Goal: Transaction & Acquisition: Purchase product/service

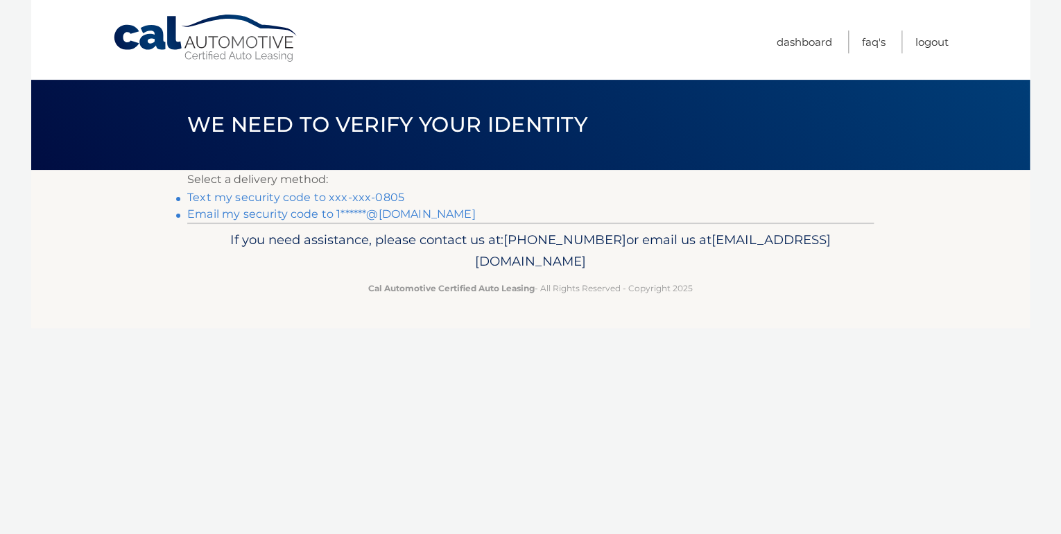
click at [383, 197] on link "Text my security code to xxx-xxx-0805" at bounding box center [295, 197] width 217 height 13
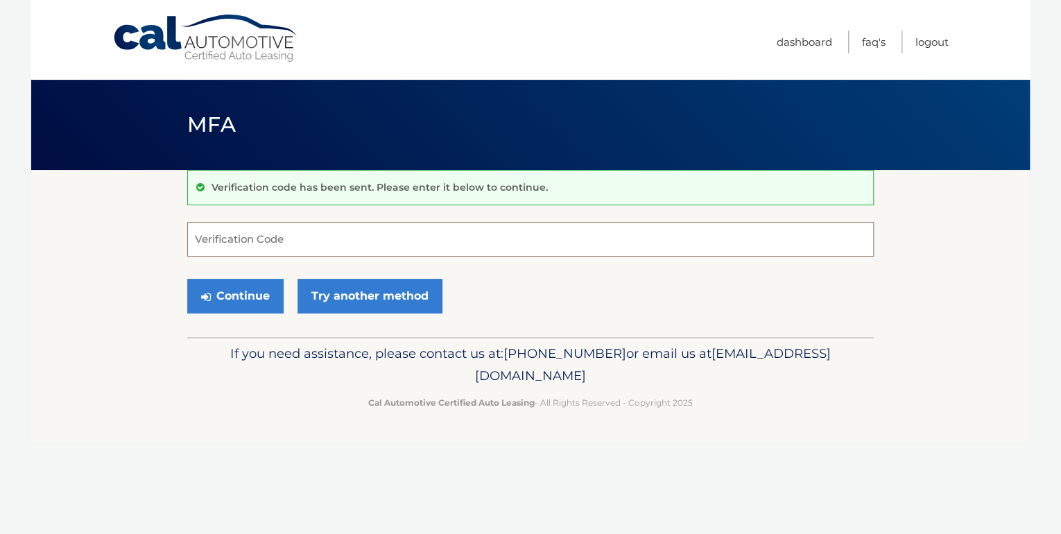
click at [372, 242] on input "Verification Code" at bounding box center [530, 239] width 687 height 35
type input "893367"
click at [230, 283] on button "Continue" at bounding box center [235, 296] width 96 height 35
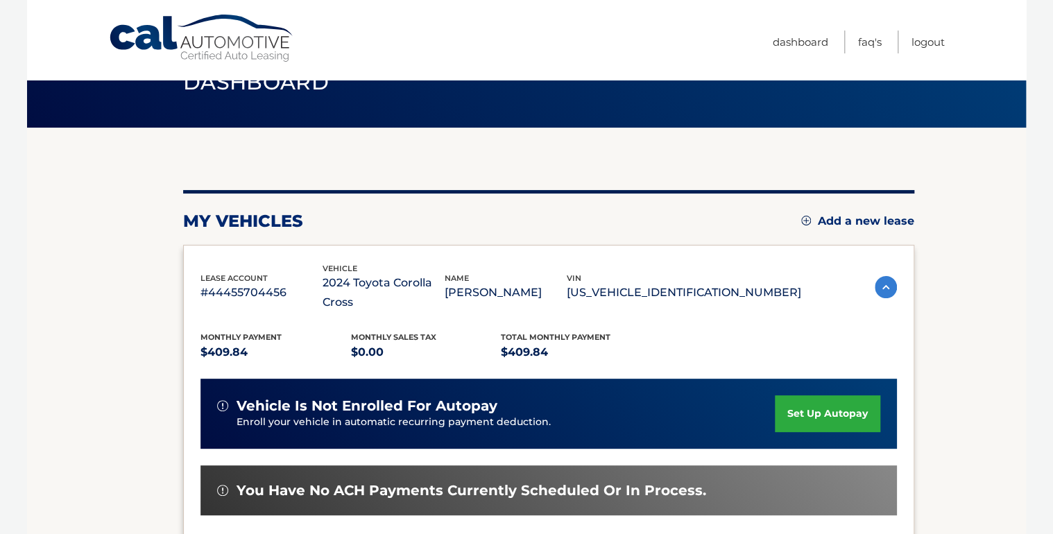
scroll to position [277, 0]
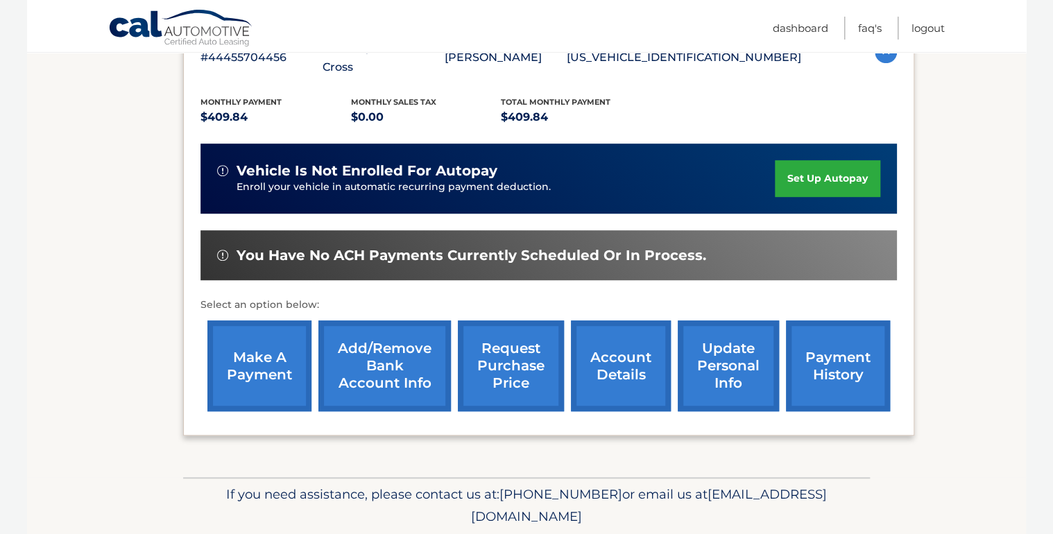
click at [280, 354] on link "make a payment" at bounding box center [259, 365] width 104 height 91
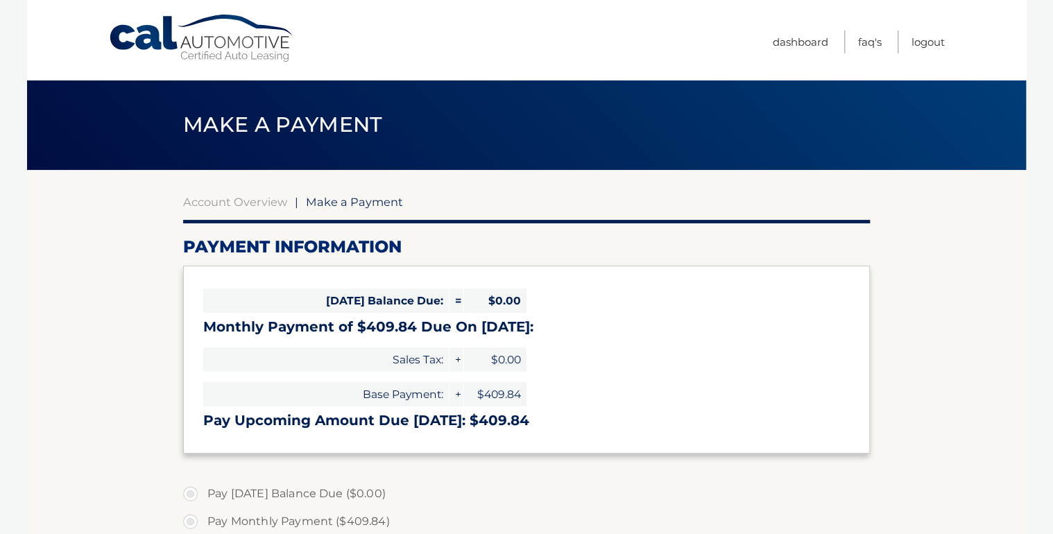
select select "NjI0ODgzZWItYTQzNC00YzBiLTkzYTgtZTRiZmY2YmQwYTMw"
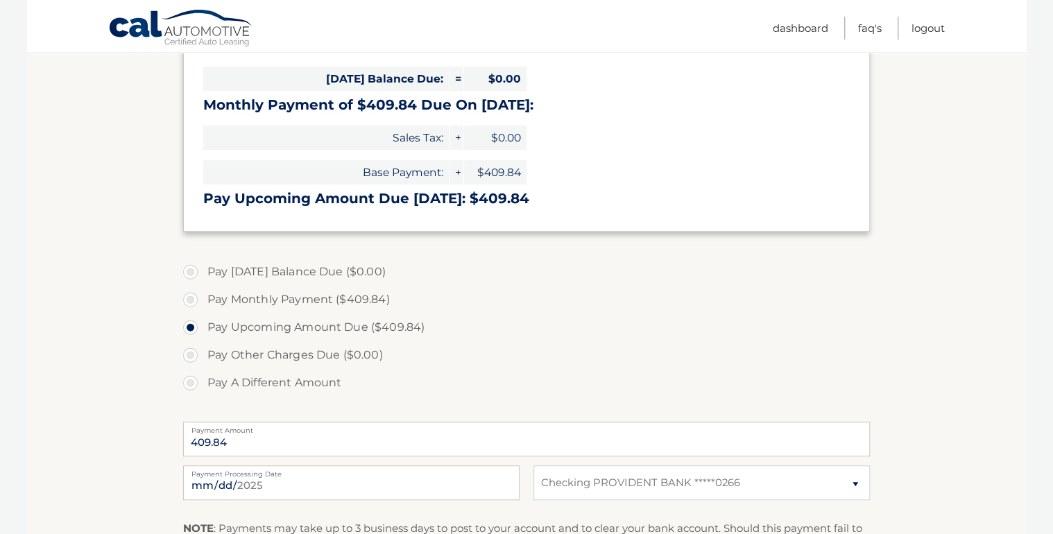
scroll to position [166, 0]
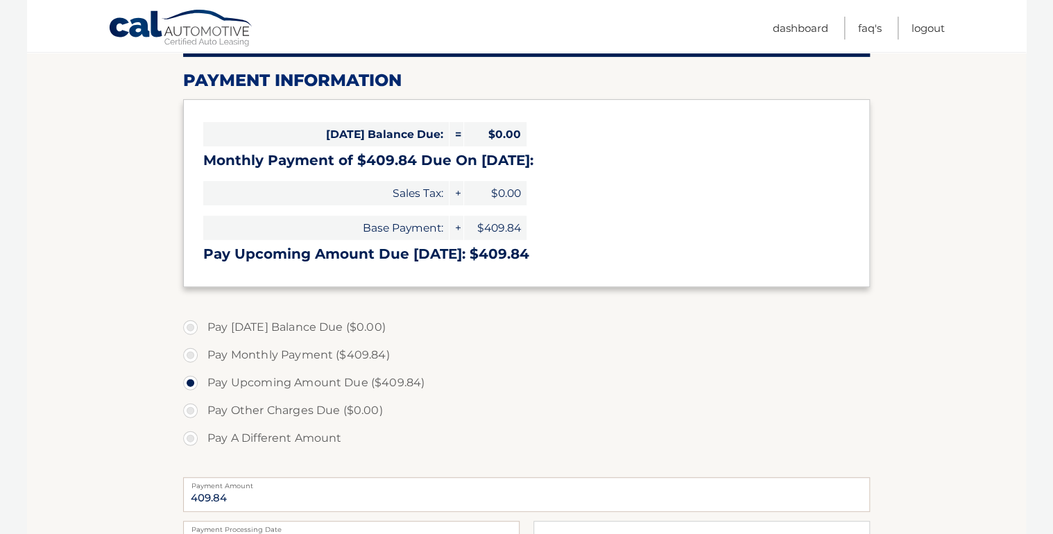
click at [194, 354] on label "Pay Monthly Payment ($409.84)" at bounding box center [526, 355] width 687 height 28
click at [194, 354] on input "Pay Monthly Payment ($409.84)" at bounding box center [196, 352] width 14 height 22
radio input "true"
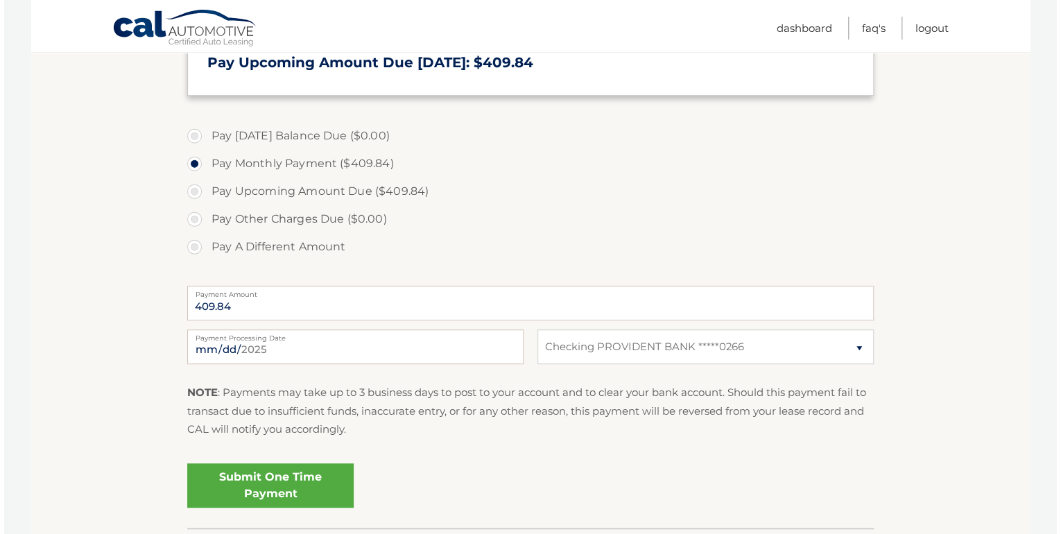
scroll to position [388, 0]
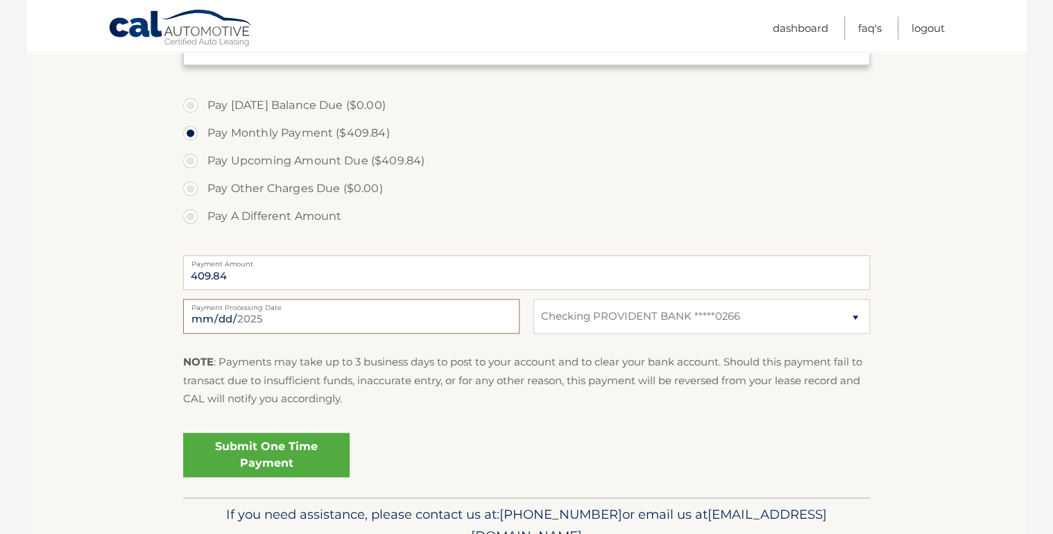
click at [252, 316] on input "2025-08-23" at bounding box center [351, 316] width 336 height 35
type input "2025-08-27"
click at [264, 452] on link "Submit One Time Payment" at bounding box center [266, 455] width 166 height 44
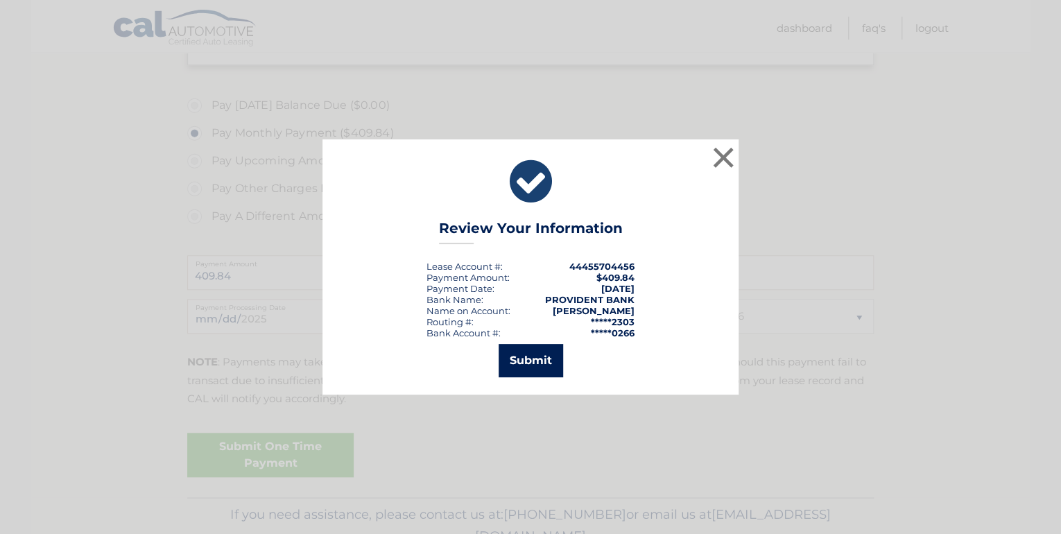
click at [514, 358] on button "Submit" at bounding box center [531, 360] width 65 height 33
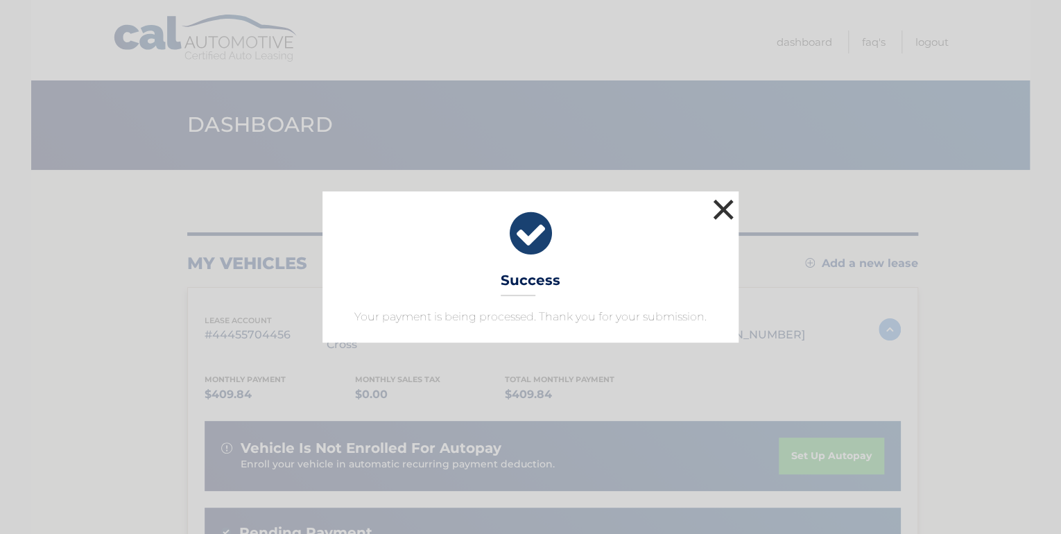
click at [728, 203] on button "×" at bounding box center [724, 210] width 28 height 28
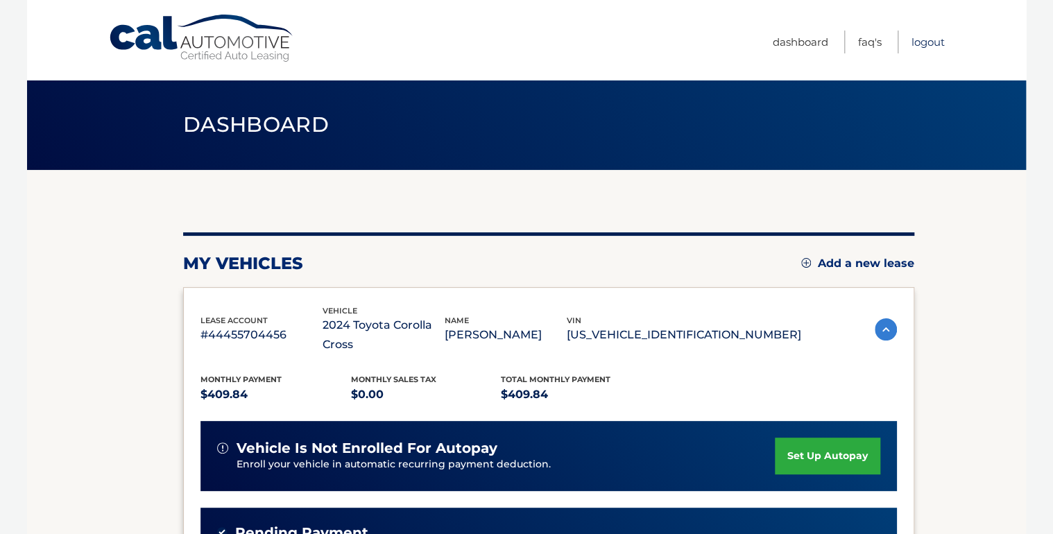
click at [932, 40] on link "Logout" at bounding box center [927, 42] width 33 height 23
